Goal: Check status: Check status

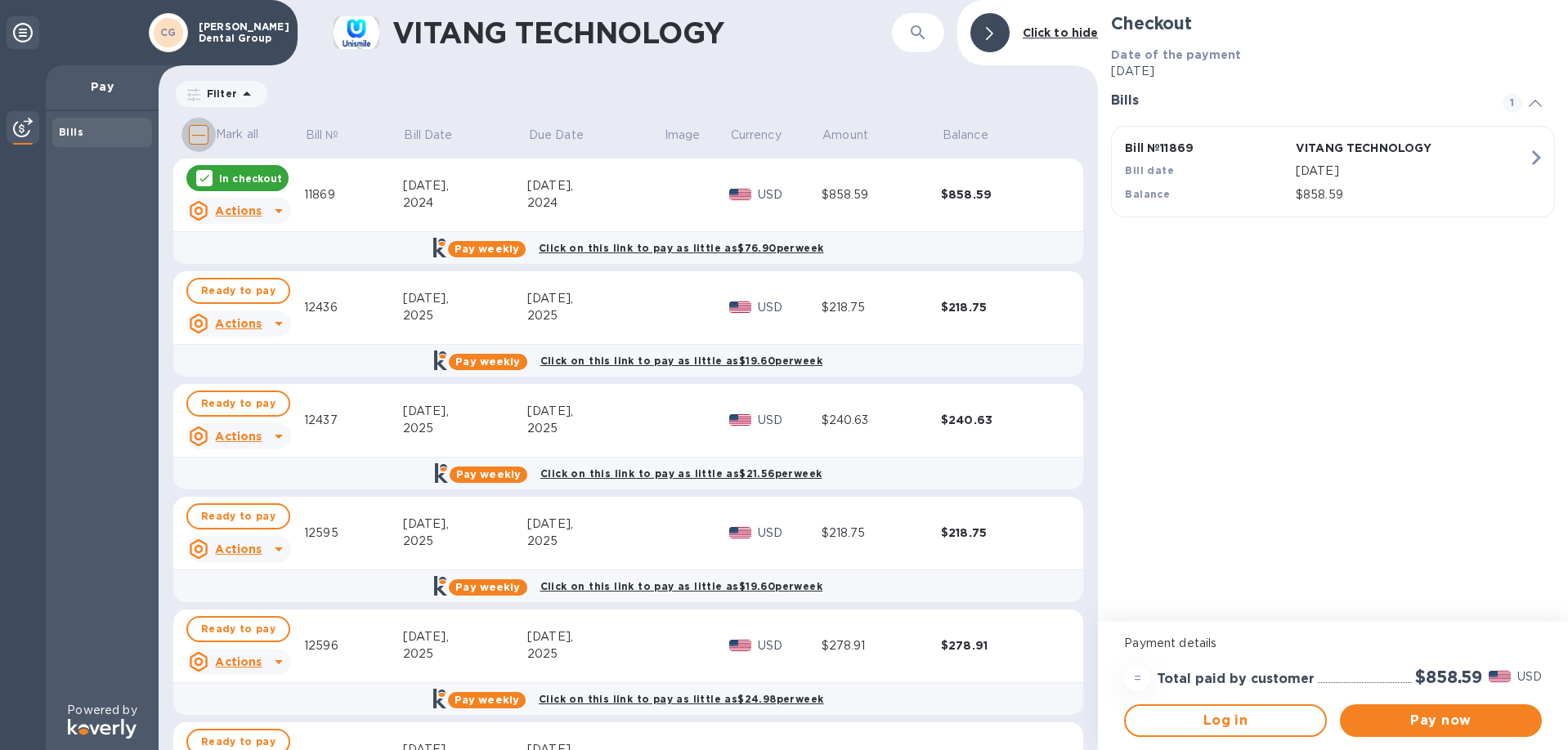
click at [201, 123] on input "Mark all" at bounding box center [198, 135] width 34 height 34
checkbox input "true"
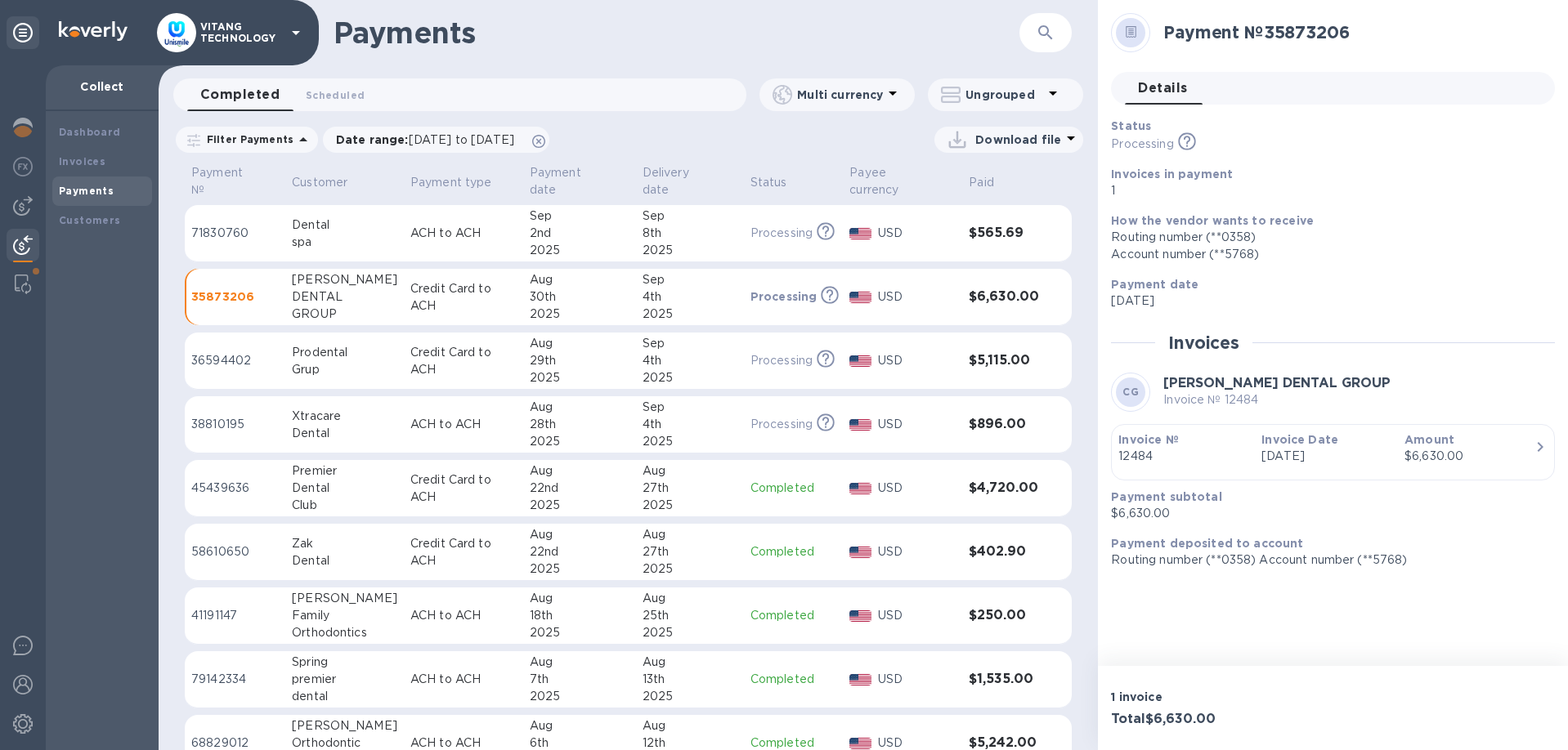
click at [734, 58] on div "Payments ​" at bounding box center [629, 32] width 939 height 65
click at [705, 418] on div "4th" at bounding box center [690, 424] width 95 height 17
click at [722, 370] on div "2025" at bounding box center [690, 378] width 95 height 17
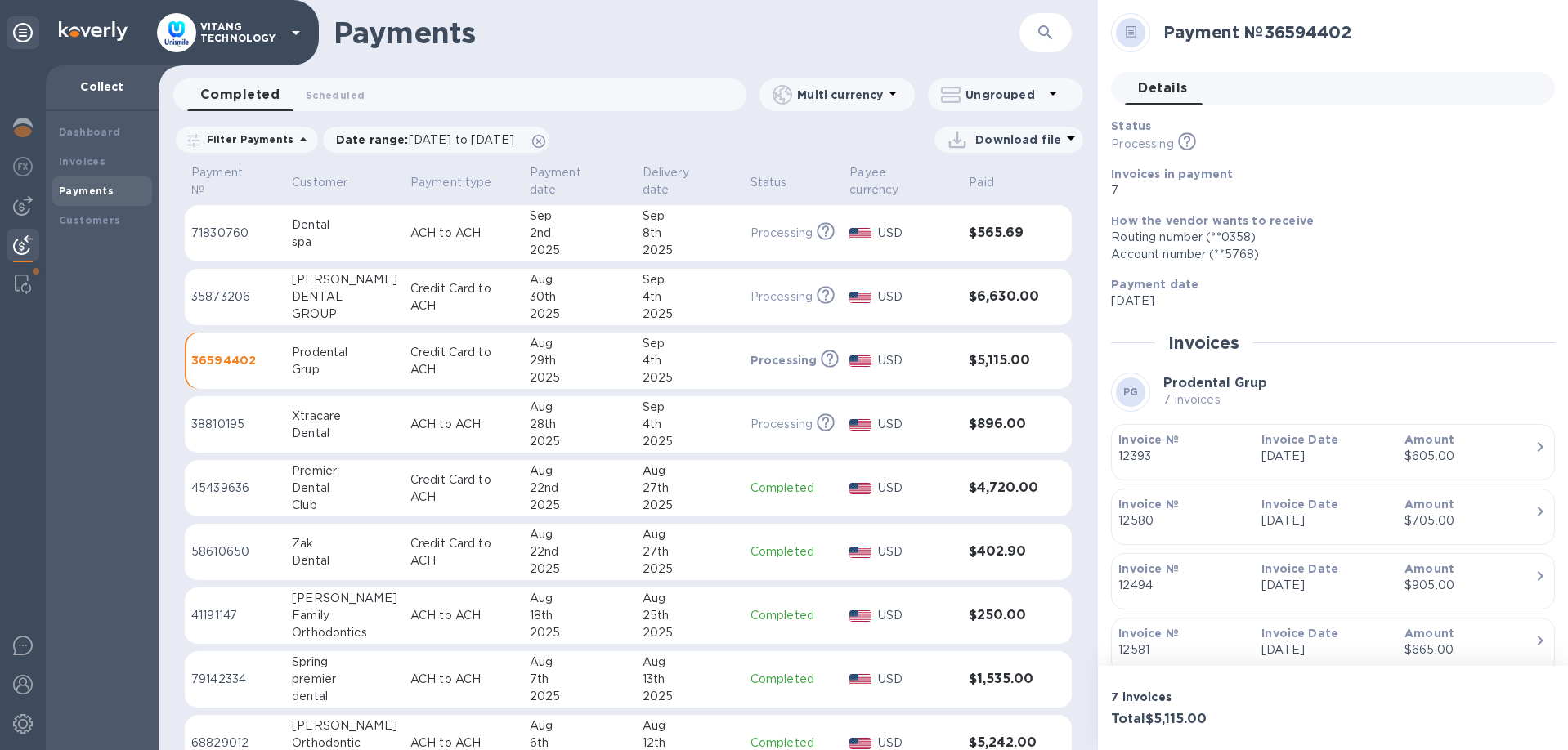
click at [708, 225] on div "8th" at bounding box center [690, 233] width 95 height 17
